Goal: Information Seeking & Learning: Find specific fact

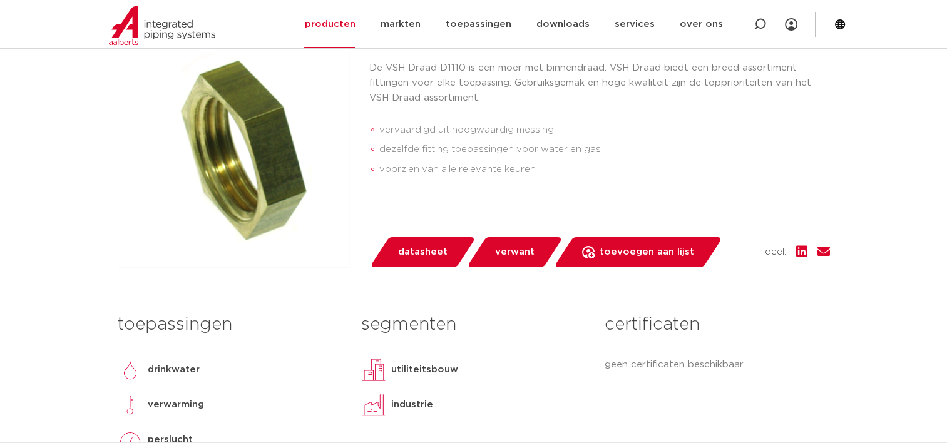
scroll to position [195, 0]
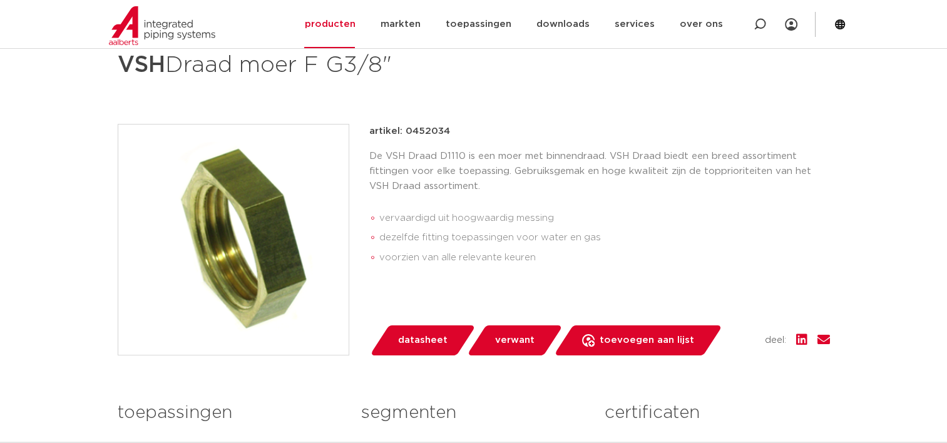
click at [416, 343] on span "datasheet" at bounding box center [422, 341] width 49 height 20
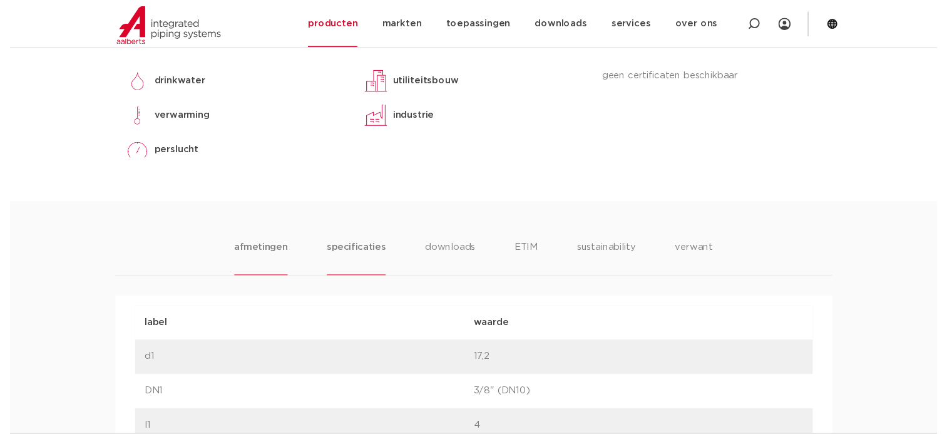
scroll to position [596, 0]
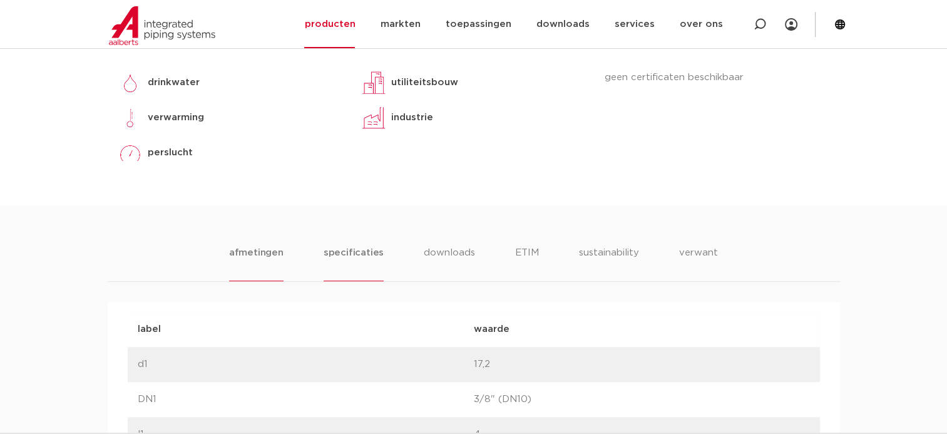
click at [344, 253] on li "specificaties" at bounding box center [354, 263] width 60 height 36
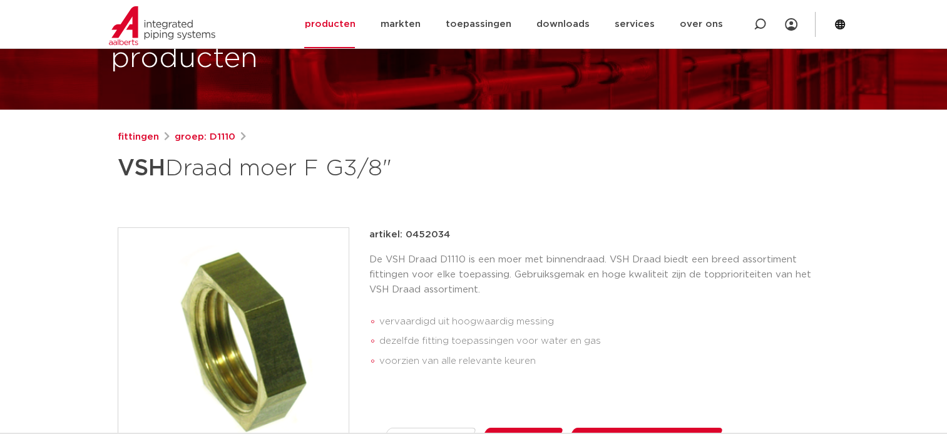
scroll to position [33, 0]
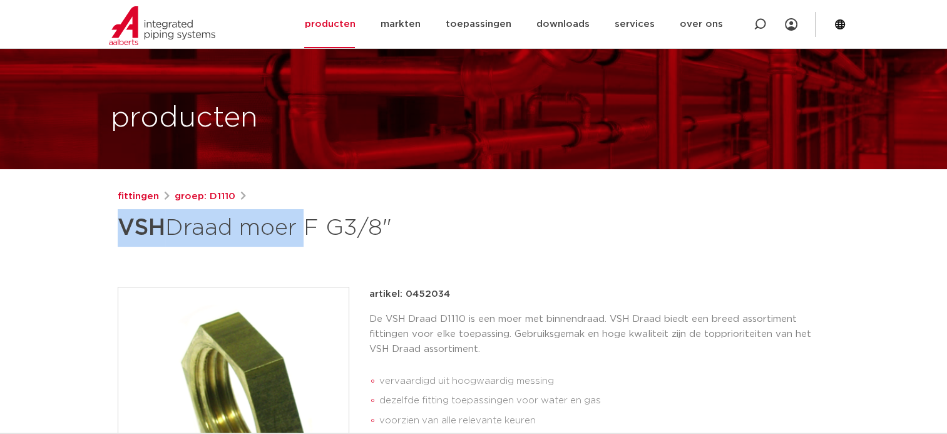
drag, startPoint x: 118, startPoint y: 227, endPoint x: 301, endPoint y: 224, distance: 182.2
click at [301, 224] on h1 "VSH Draad moer F G3/8"" at bounding box center [353, 228] width 470 height 38
drag, startPoint x: 301, startPoint y: 224, endPoint x: 204, endPoint y: 195, distance: 100.6
click at [204, 195] on link "groep: D1110" at bounding box center [205, 196] width 61 height 15
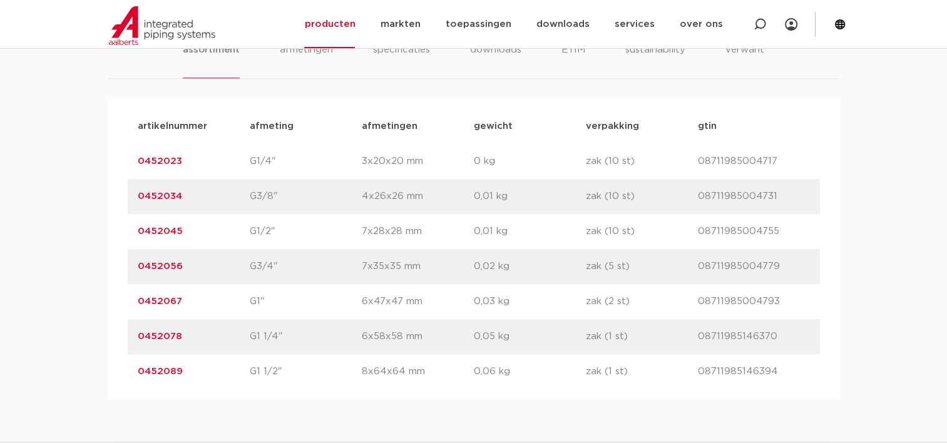
scroll to position [814, 0]
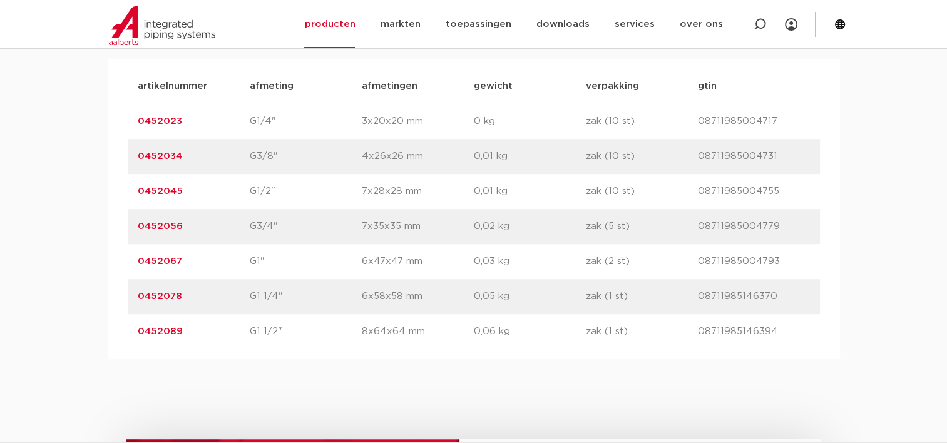
drag, startPoint x: 190, startPoint y: 298, endPoint x: 139, endPoint y: 300, distance: 51.4
click at [139, 300] on p "0452078" at bounding box center [194, 296] width 112 height 15
copy link "0452078"
